Goal: Communication & Community: Answer question/provide support

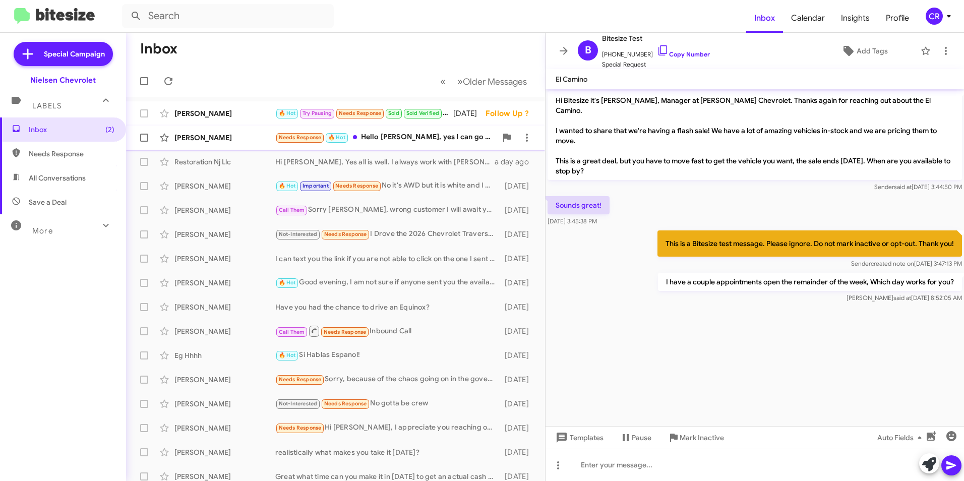
click at [384, 138] on div "Needs Response 🔥 Hot Hello [PERSON_NAME], yes I can go there [DATE]" at bounding box center [385, 138] width 221 height 12
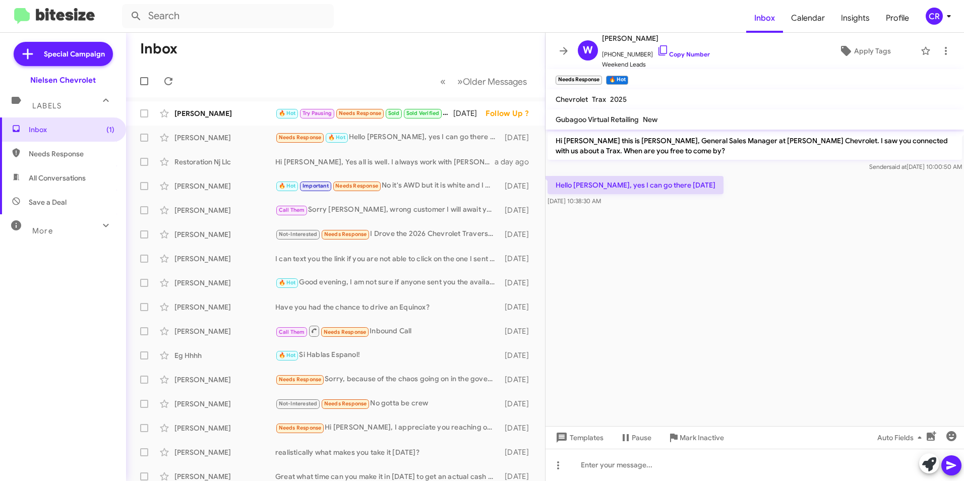
click at [92, 152] on span "Needs Response" at bounding box center [72, 154] width 86 height 10
type input "in:needs-response"
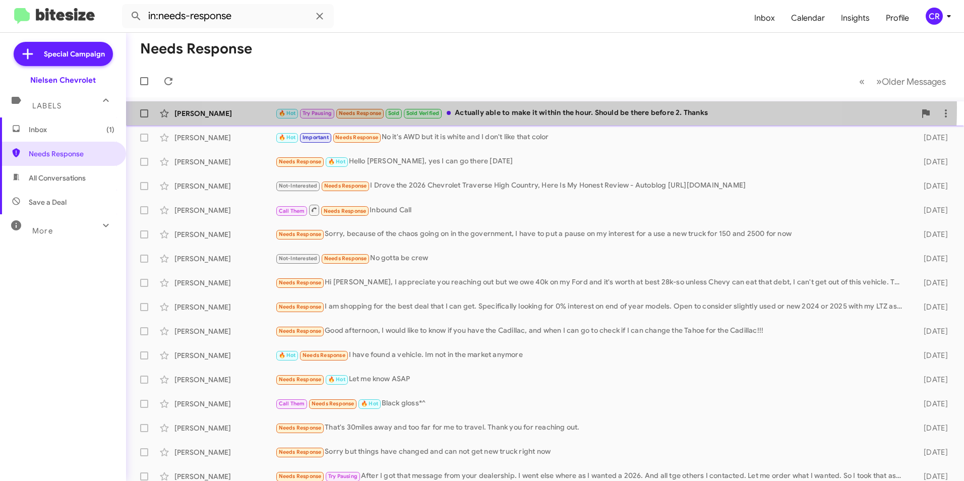
click at [516, 107] on div "🔥 Hot Try Pausing Needs Response Sold Sold Verified Actually able to make it wi…" at bounding box center [595, 113] width 641 height 12
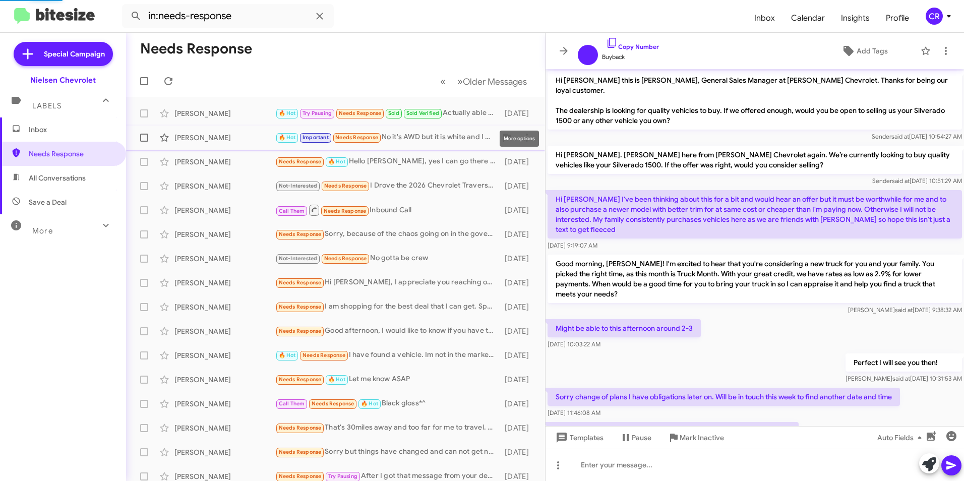
scroll to position [71, 0]
